Goal: Information Seeking & Learning: Find contact information

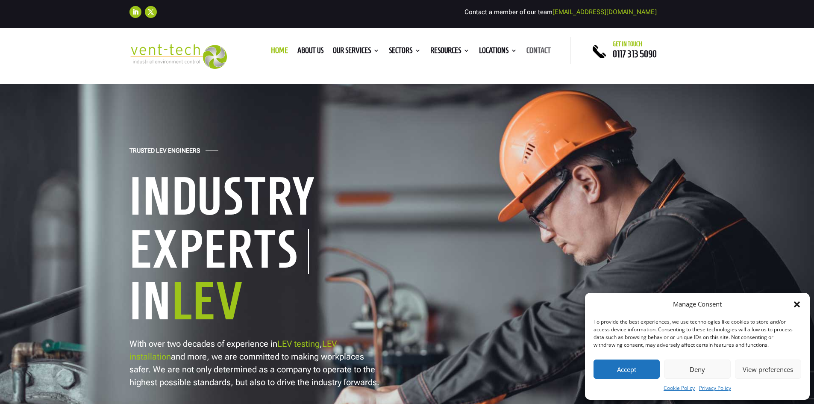
click at [536, 50] on link "Contact" at bounding box center [539, 51] width 24 height 9
click at [620, 365] on button "Accept" at bounding box center [627, 368] width 66 height 19
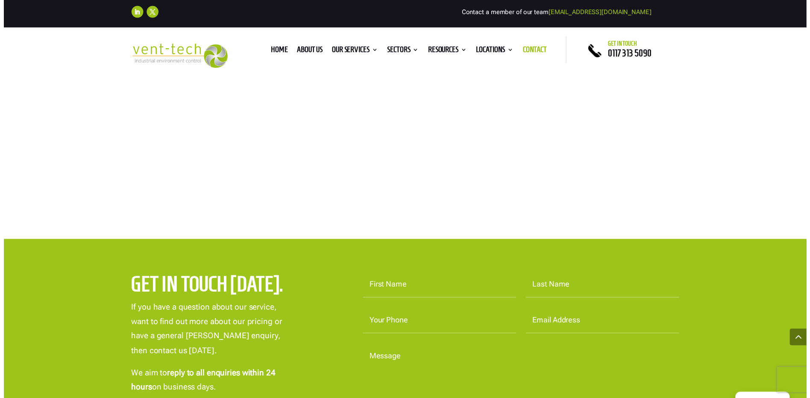
scroll to position [385, 0]
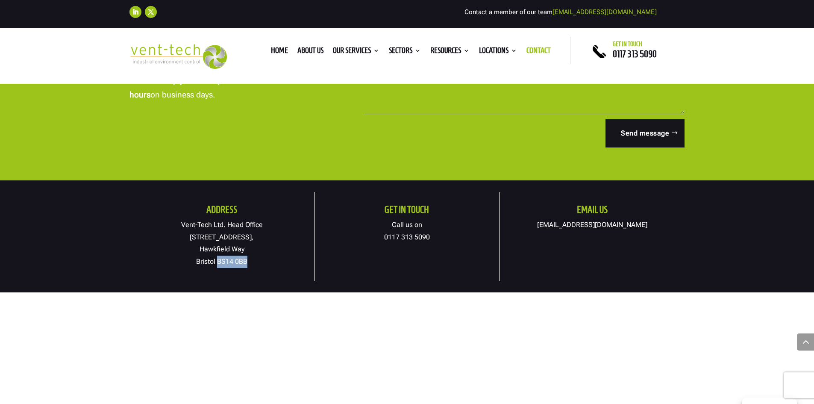
drag, startPoint x: 218, startPoint y: 262, endPoint x: 247, endPoint y: 261, distance: 28.7
click at [247, 261] on p "Vent-Tech Ltd. Head Office 19A Osprey Court, Hawkfield Way Bristol BS14 0BB" at bounding box center [222, 243] width 185 height 49
copy p "BS14 0BB"
